Goal: Task Accomplishment & Management: Manage account settings

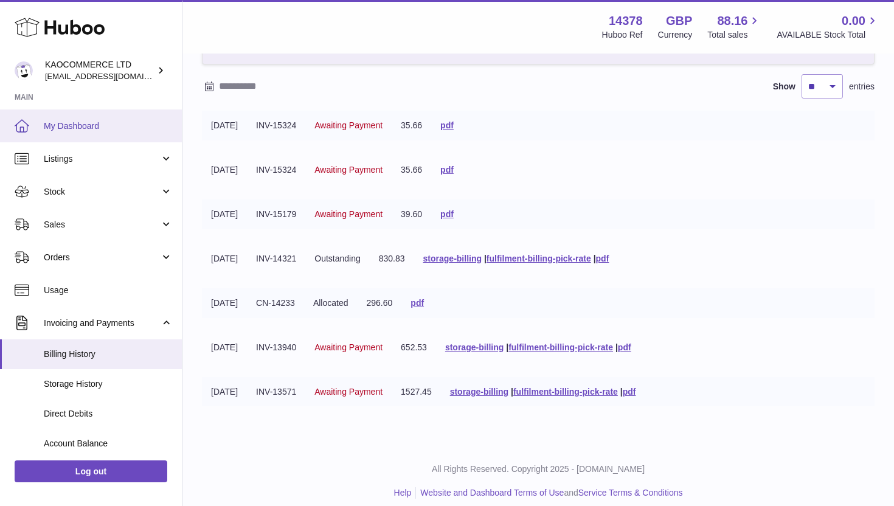
click at [74, 129] on span "My Dashboard" at bounding box center [108, 126] width 129 height 12
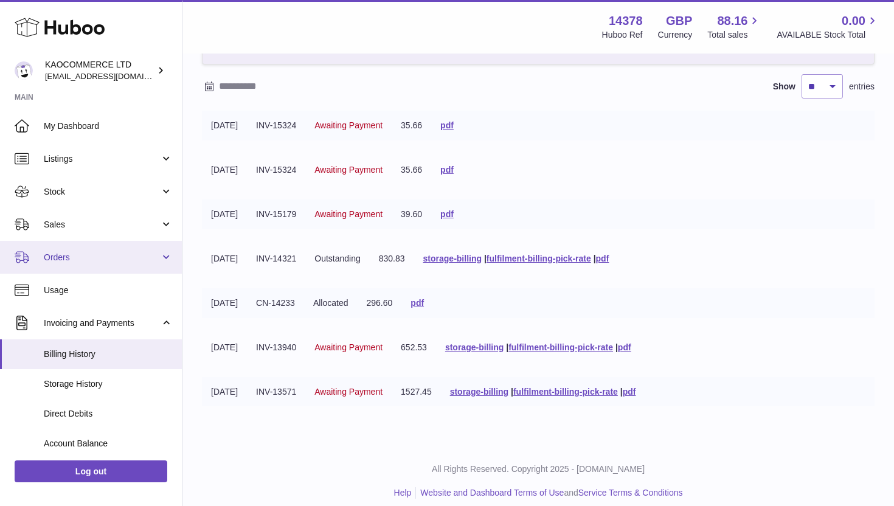
click at [74, 267] on link "Orders" at bounding box center [91, 257] width 182 height 33
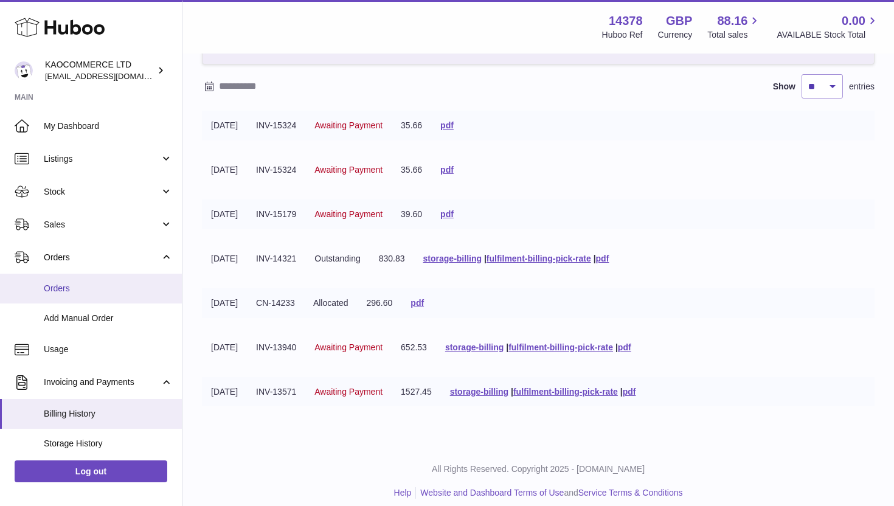
click at [68, 295] on link "Orders" at bounding box center [91, 289] width 182 height 30
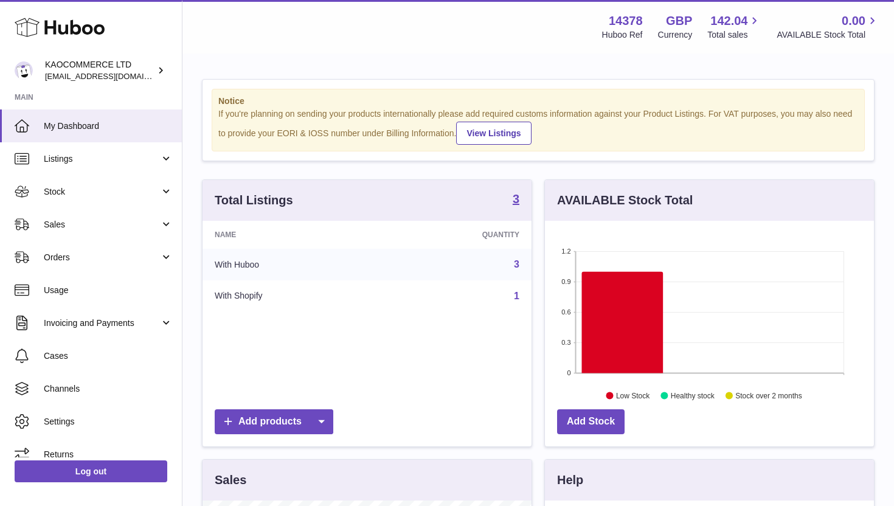
scroll to position [190, 329]
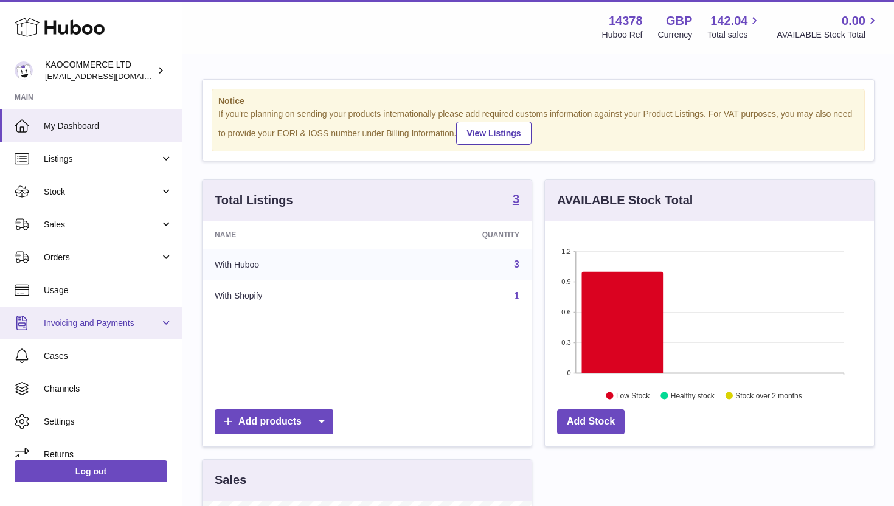
click at [119, 329] on link "Invoicing and Payments" at bounding box center [91, 323] width 182 height 33
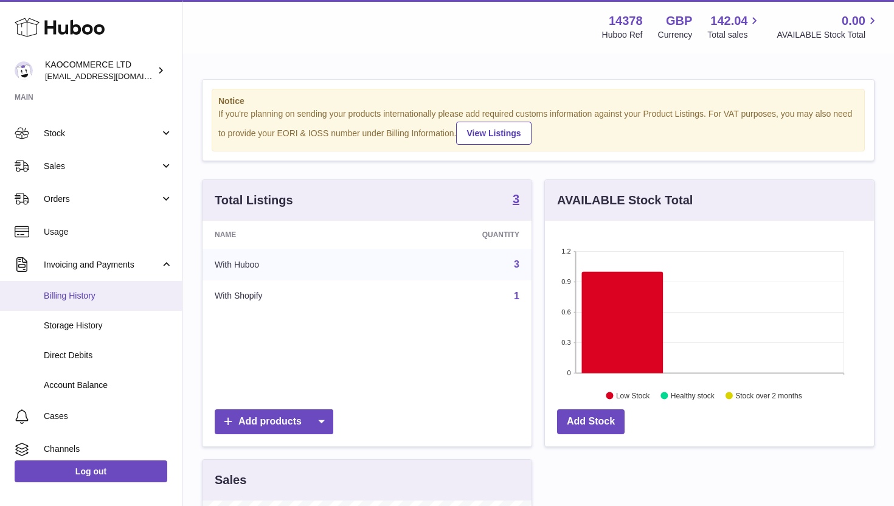
scroll to position [62, 0]
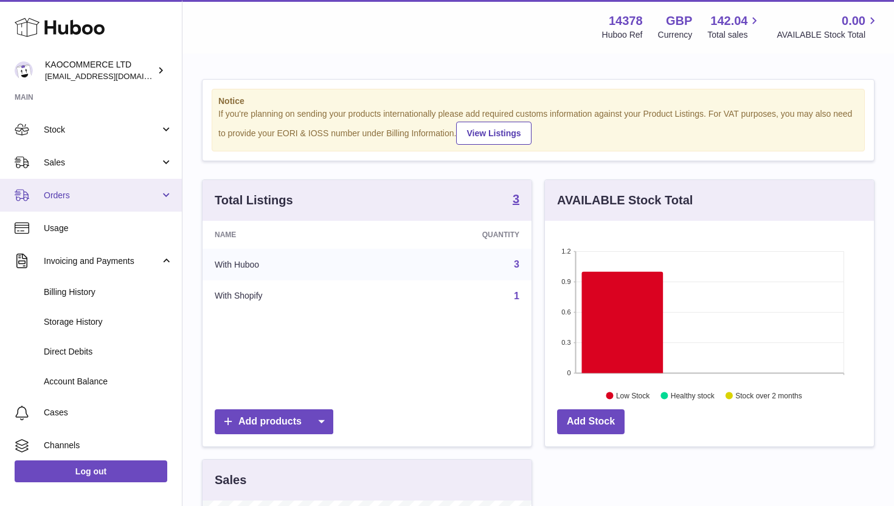
click at [86, 186] on link "Orders" at bounding box center [91, 195] width 182 height 33
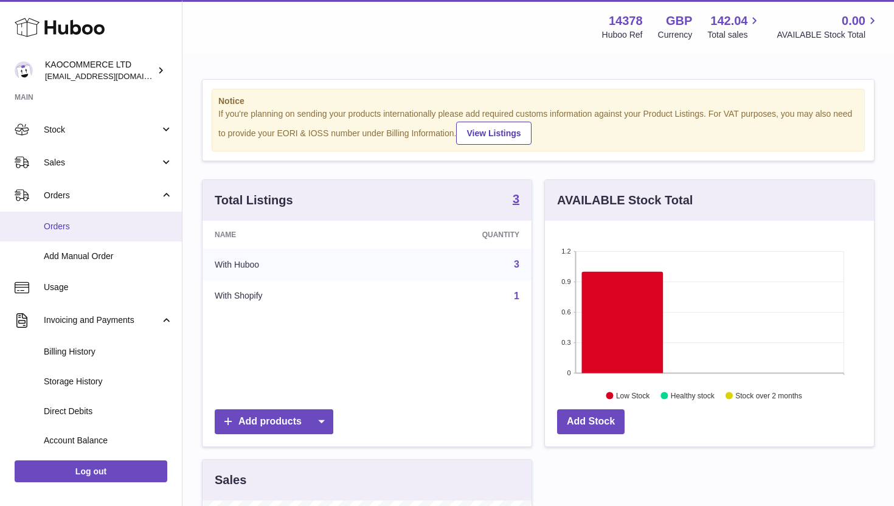
click at [80, 234] on link "Orders" at bounding box center [91, 227] width 182 height 30
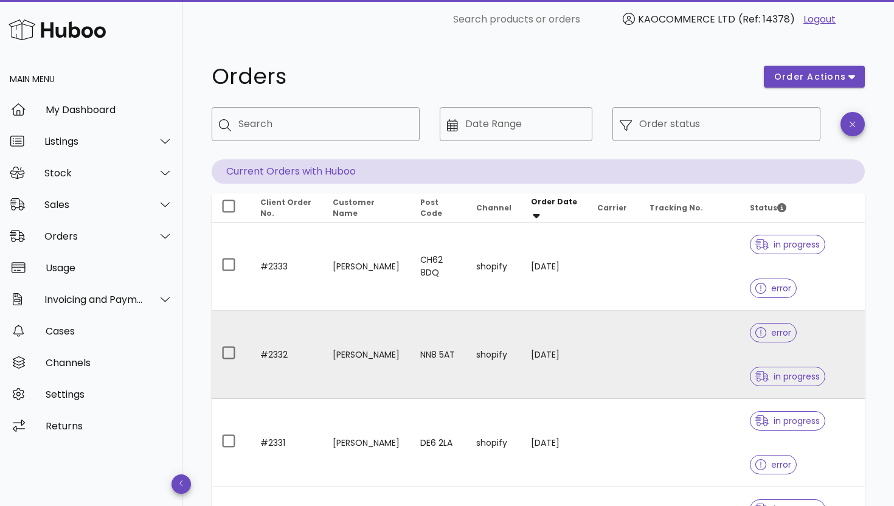
scroll to position [13, 0]
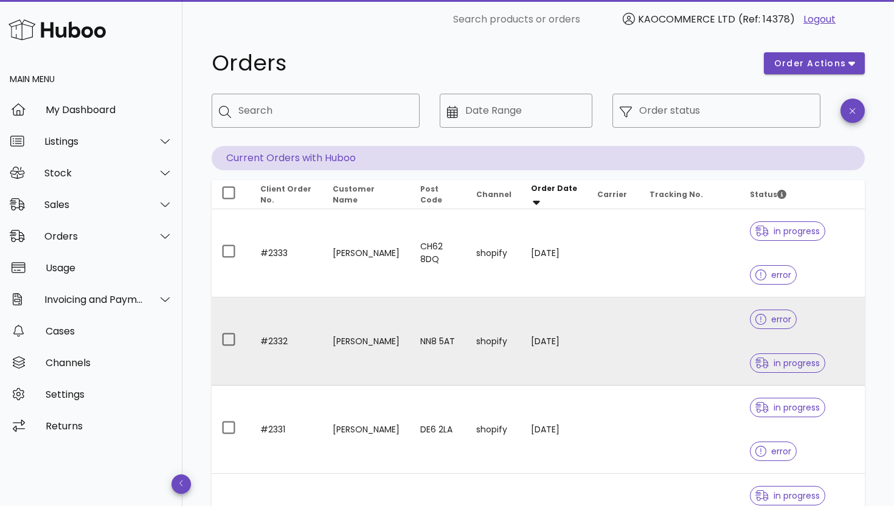
click at [373, 341] on td "[PERSON_NAME]" at bounding box center [367, 341] width 88 height 88
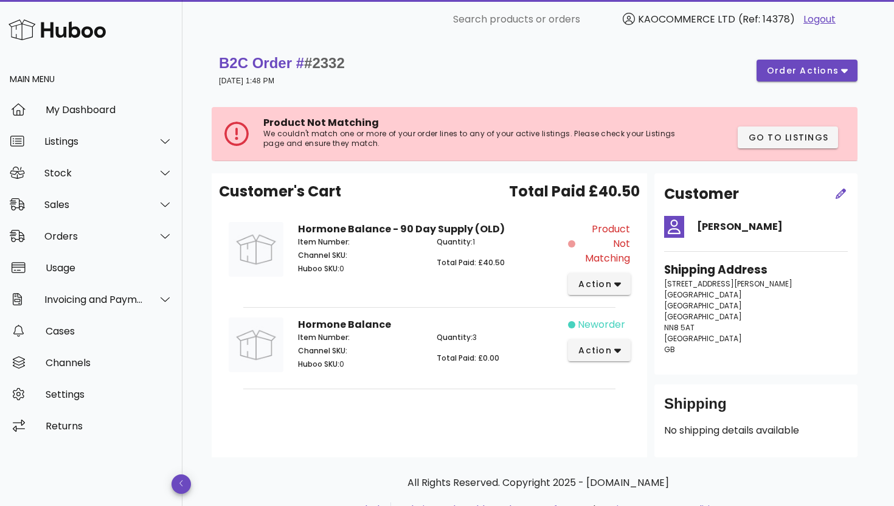
click at [536, 335] on p "Quantity: 3" at bounding box center [499, 337] width 124 height 11
